Goal: Task Accomplishment & Management: Complete application form

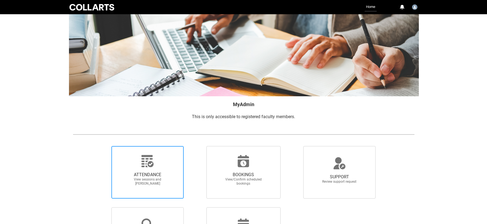
click at [147, 174] on span "ATTENDANCE" at bounding box center [147, 174] width 48 height 5
click at [102, 146] on input "ATTENDANCE View sessions and [PERSON_NAME]" at bounding box center [102, 146] width 0 height 0
radio input "true"
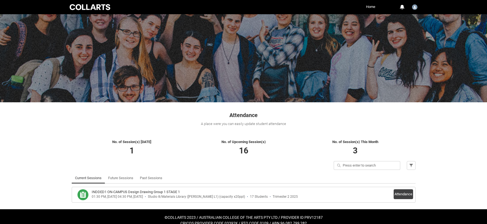
scroll to position [7, 0]
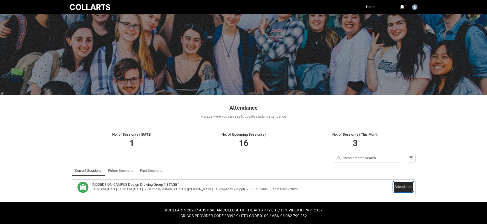
click at [404, 186] on button "Attendance" at bounding box center [402, 187] width 19 height 10
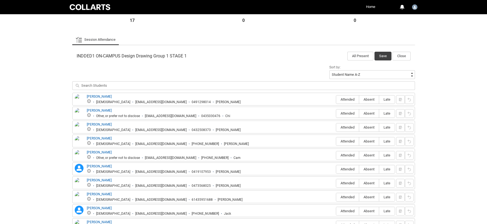
scroll to position [154, 0]
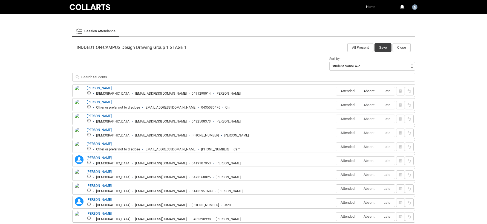
click at [370, 91] on span "Absent" at bounding box center [369, 91] width 20 height 4
click at [359, 91] on input "Absent" at bounding box center [359, 91] width 0 height 0
type lightning-radio-group "Absent"
radio input "true"
click at [367, 105] on span "Absent" at bounding box center [369, 105] width 20 height 4
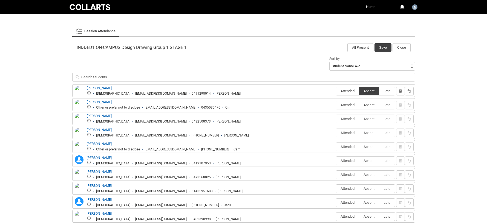
click at [359, 105] on input "Absent" at bounding box center [359, 105] width 0 height 0
type lightning-radio-group "Absent"
radio input "true"
click at [351, 120] on span "Attended" at bounding box center [347, 119] width 23 height 4
click at [336, 119] on input "Attended" at bounding box center [336, 119] width 0 height 0
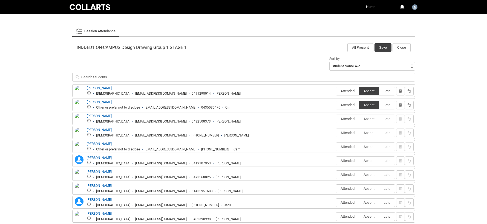
type lightning-radio-group "Attended"
radio input "true"
click at [364, 134] on span "Absent" at bounding box center [369, 133] width 20 height 4
click at [359, 133] on input "Absent" at bounding box center [359, 133] width 0 height 0
type lightning-radio-group "Absent"
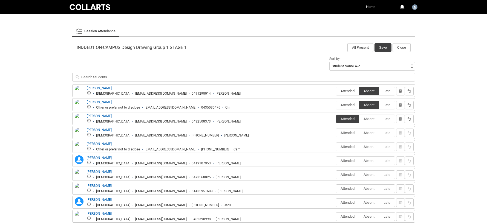
radio input "true"
click at [366, 147] on span "Absent" at bounding box center [369, 147] width 20 height 4
click at [359, 147] on input "Absent" at bounding box center [359, 147] width 0 height 0
type lightning-radio-group "Absent"
radio input "true"
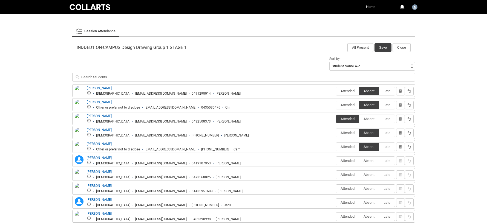
click at [367, 161] on span "Absent" at bounding box center [369, 161] width 20 height 4
click at [359, 161] on input "Absent" at bounding box center [359, 161] width 0 height 0
type lightning-radio-group "Absent"
radio input "true"
click at [370, 175] on span "Absent" at bounding box center [369, 175] width 20 height 4
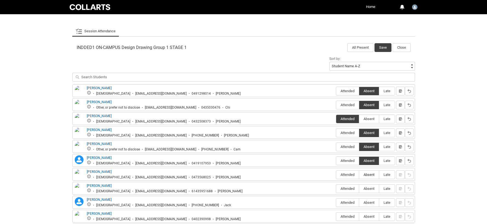
click at [359, 175] on input "Absent" at bounding box center [359, 175] width 0 height 0
type lightning-radio-group "Absent"
radio input "true"
click at [350, 189] on span "Attended" at bounding box center [347, 189] width 23 height 4
click at [336, 189] on input "Attended" at bounding box center [336, 189] width 0 height 0
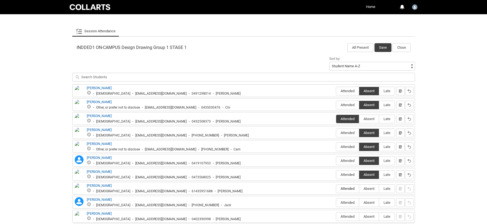
type lightning-radio-group "Attended"
radio input "true"
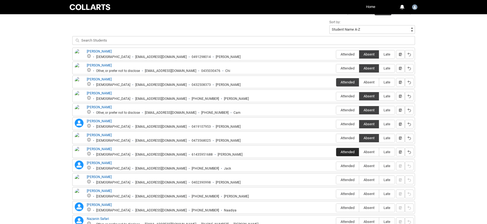
scroll to position [191, 0]
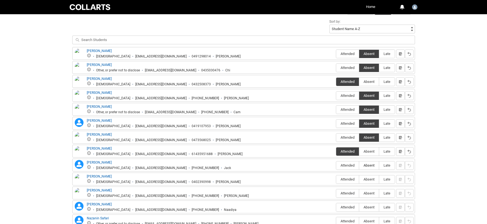
click at [371, 166] on span "Absent" at bounding box center [369, 165] width 20 height 4
click at [359, 166] on input "Absent" at bounding box center [359, 165] width 0 height 0
type lightning-radio-group "Absent"
radio input "true"
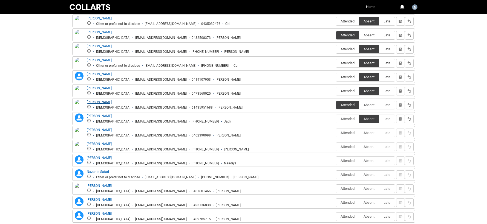
scroll to position [279, 0]
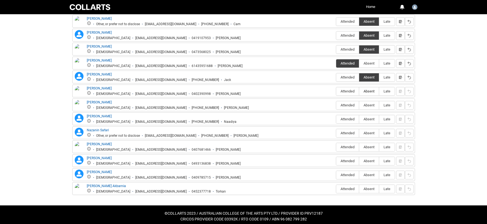
click at [369, 91] on span "Absent" at bounding box center [369, 91] width 20 height 4
click at [359, 91] on input "Absent" at bounding box center [359, 91] width 0 height 0
type lightning-radio-group "Absent"
radio input "true"
click at [345, 106] on span "Attended" at bounding box center [347, 105] width 23 height 4
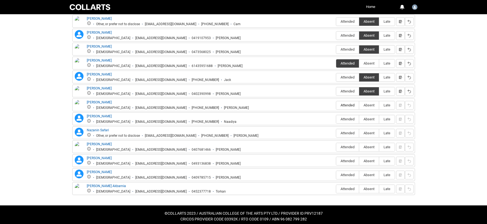
click at [336, 105] on input "Attended" at bounding box center [336, 105] width 0 height 0
type lightning-radio-group "Attended"
radio input "true"
click at [367, 120] on span "Absent" at bounding box center [369, 119] width 20 height 4
click at [359, 119] on input "Absent" at bounding box center [359, 119] width 0 height 0
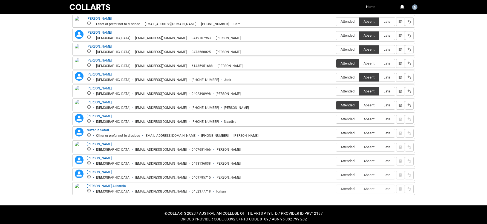
type lightning-radio-group "Absent"
radio input "true"
click at [351, 134] on span "Attended" at bounding box center [347, 133] width 23 height 4
click at [336, 133] on input "Attended" at bounding box center [336, 133] width 0 height 0
type lightning-radio-group "Attended"
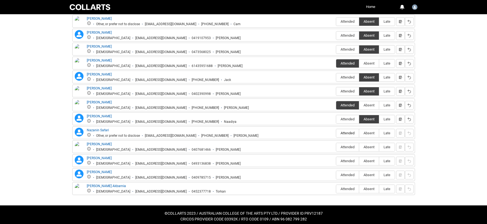
radio input "true"
click at [348, 149] on span "Attended" at bounding box center [347, 147] width 23 height 4
click at [336, 147] on input "Attended" at bounding box center [336, 147] width 0 height 0
type lightning-radio-group "Attended"
radio input "true"
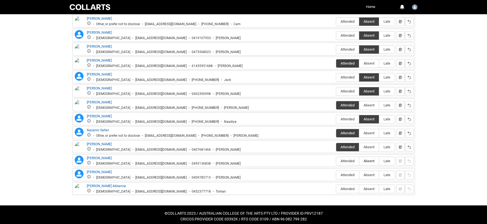
click at [369, 162] on span "Absent" at bounding box center [369, 161] width 20 height 4
click at [359, 161] on input "Absent" at bounding box center [359, 161] width 0 height 0
type lightning-radio-group "Absent"
radio input "true"
click at [348, 174] on span "Attended" at bounding box center [347, 175] width 23 height 4
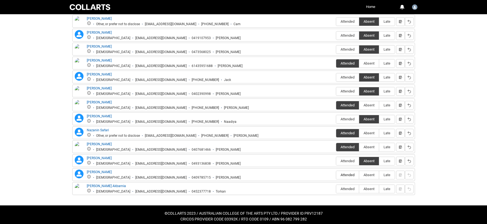
click at [336, 175] on input "Attended" at bounding box center [336, 175] width 0 height 0
type lightning-radio-group "Attended"
radio input "true"
click at [368, 191] on span "Absent" at bounding box center [369, 189] width 20 height 4
click at [359, 189] on input "Absent" at bounding box center [359, 189] width 0 height 0
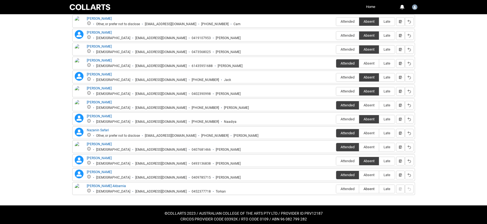
type lightning-radio-group "Absent"
radio input "true"
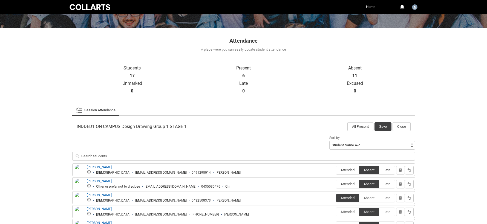
scroll to position [133, 0]
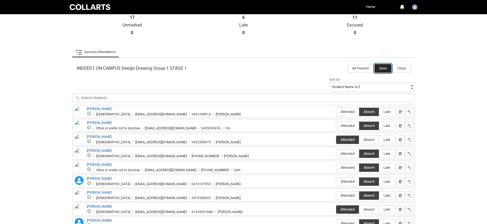
click at [384, 68] on button "Save" at bounding box center [382, 68] width 17 height 9
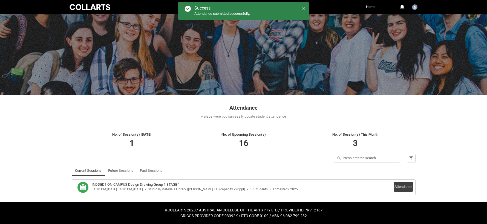
scroll to position [7, 0]
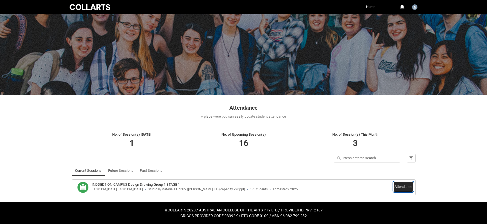
click at [400, 186] on button "Attendance" at bounding box center [402, 187] width 19 height 10
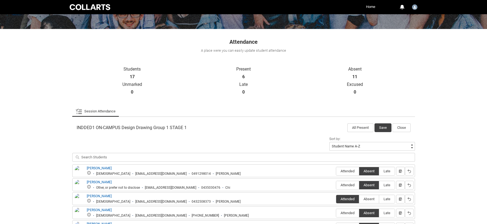
scroll to position [69, 0]
